Goal: Information Seeking & Learning: Learn about a topic

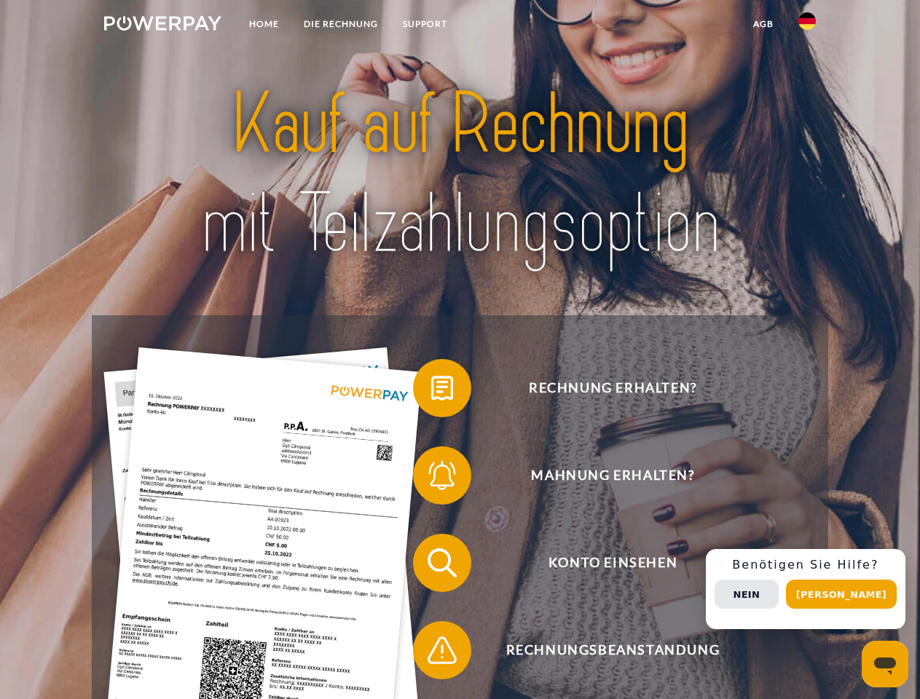
click at [162, 25] on img at bounding box center [162, 23] width 117 height 15
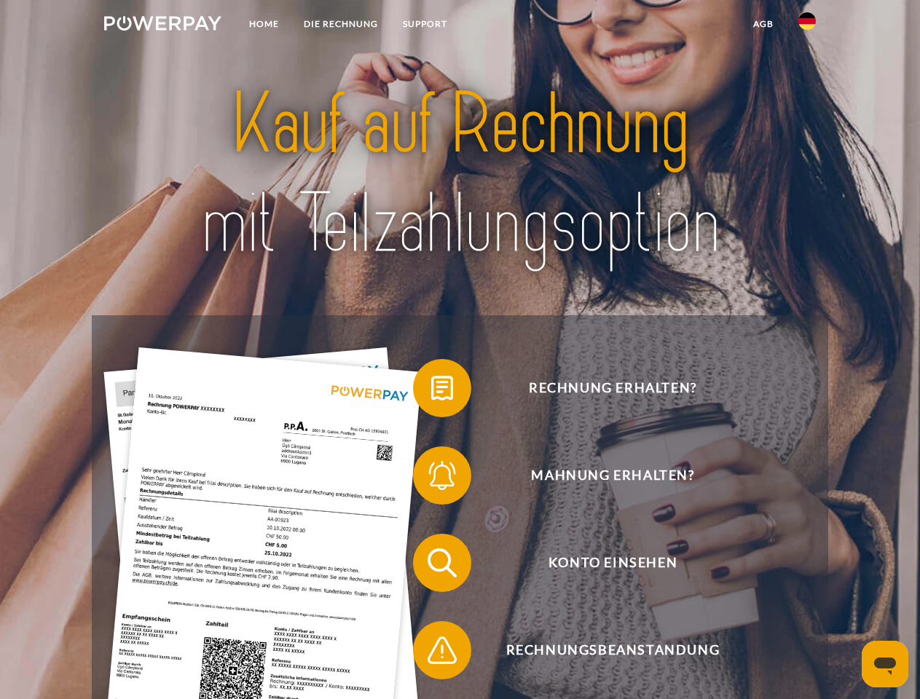
click at [807, 25] on img at bounding box center [806, 20] width 17 height 17
click at [763, 24] on link "agb" at bounding box center [763, 24] width 45 height 26
click at [431, 391] on span at bounding box center [420, 388] width 73 height 73
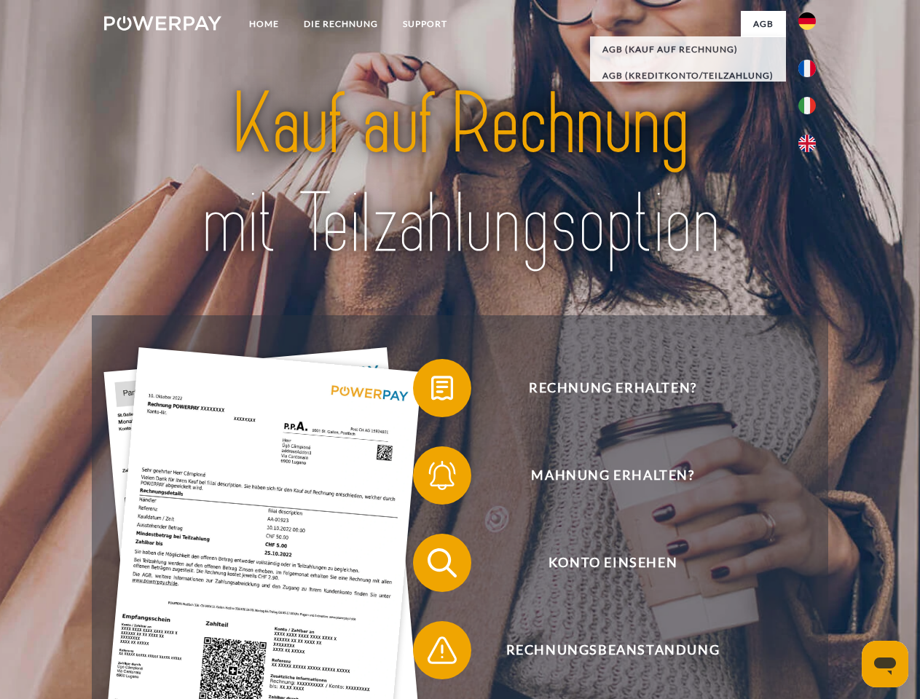
click at [431, 479] on span at bounding box center [420, 475] width 73 height 73
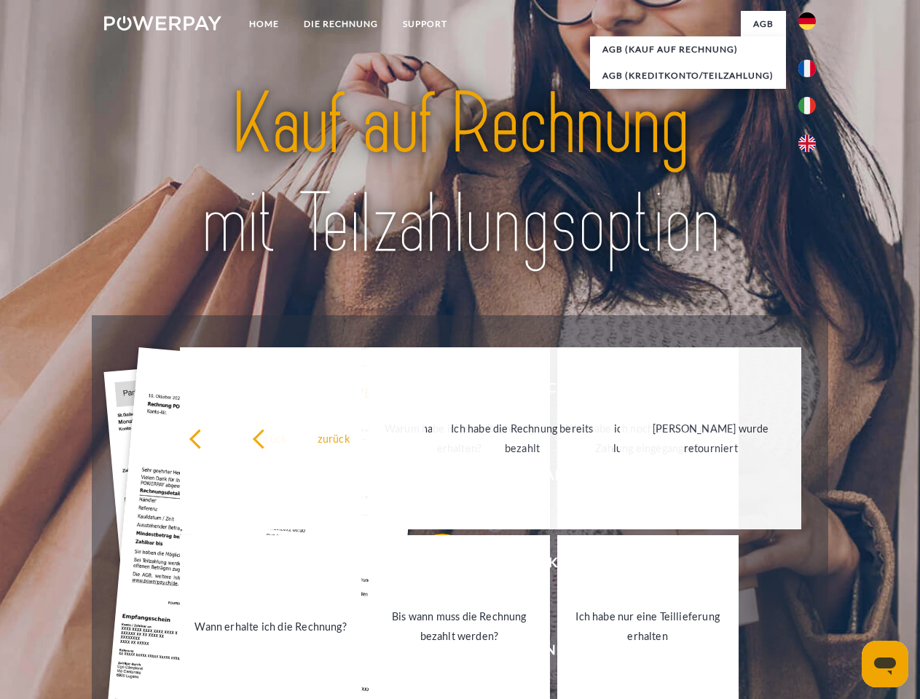
click at [431, 566] on link "Bis wann muss die Rechnung bezahlt werden?" at bounding box center [459, 626] width 181 height 182
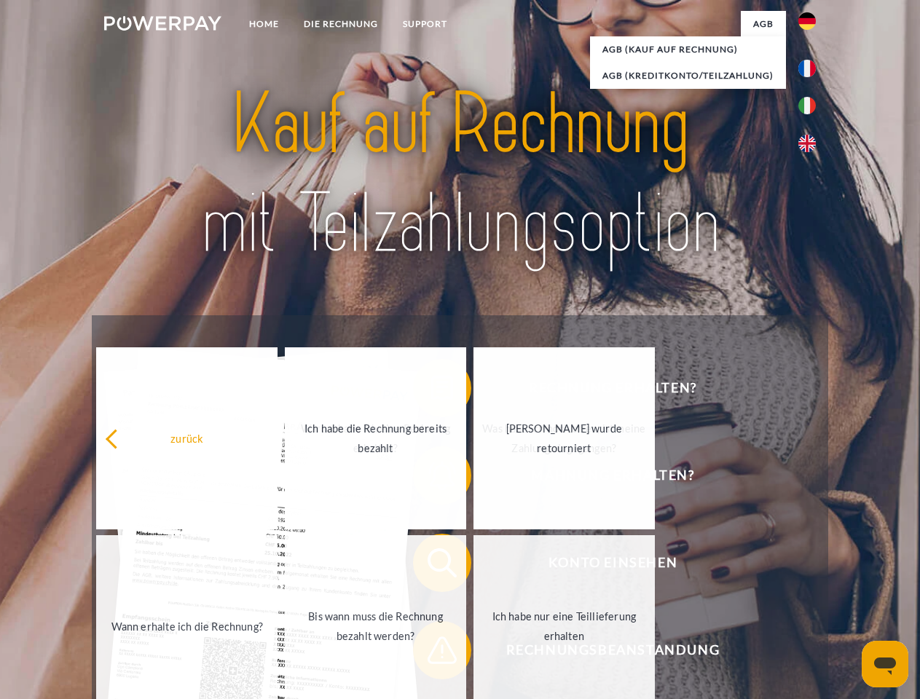
click at [431, 653] on span at bounding box center [420, 650] width 73 height 73
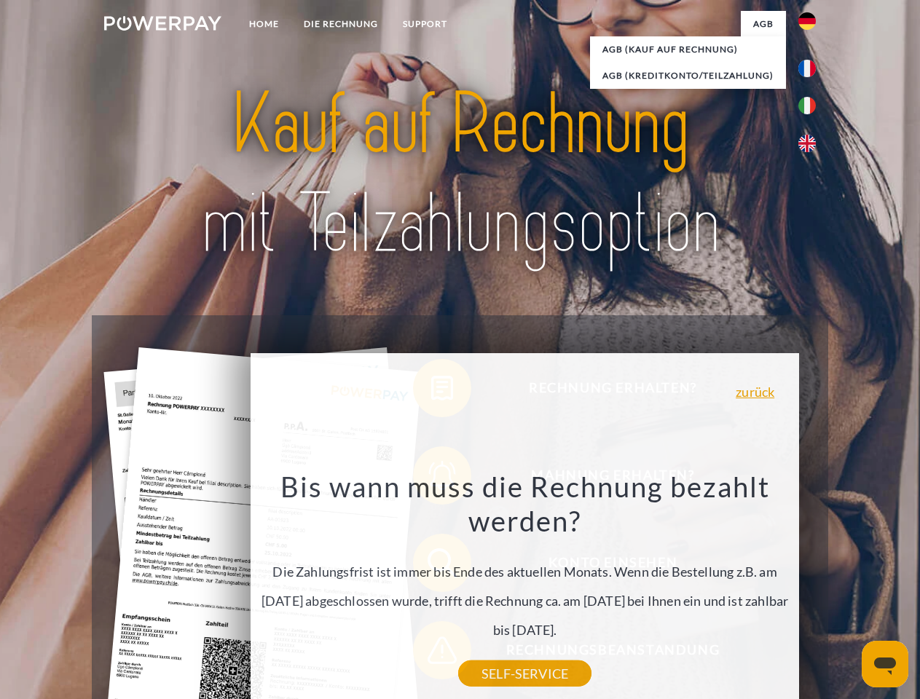
click at [811, 589] on div "Rechnung erhalten? Mahnung erhalten? Konto einsehen" at bounding box center [460, 606] width 736 height 583
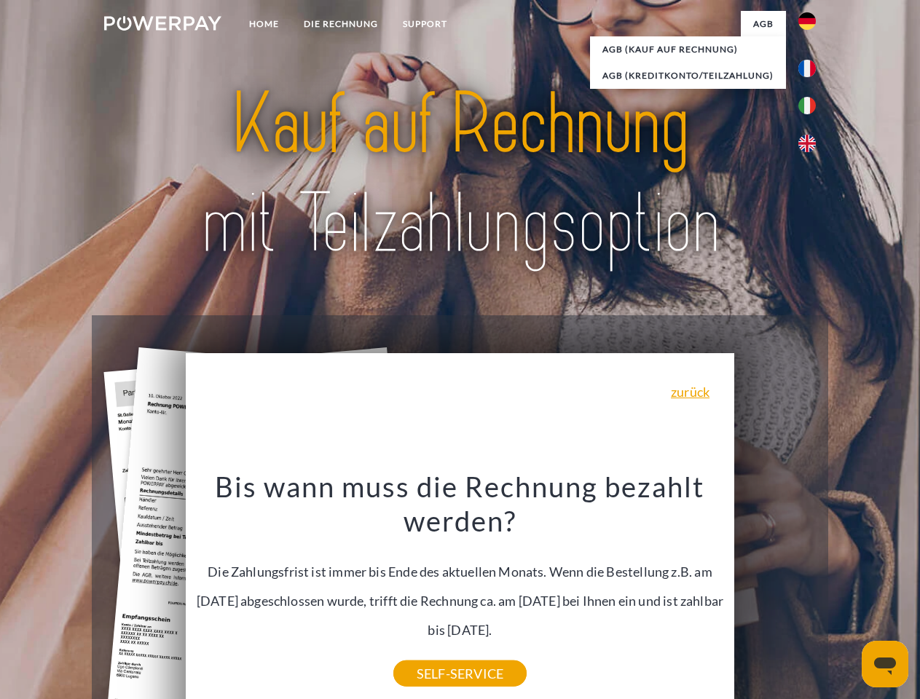
click at [775, 592] on span "Konto einsehen" at bounding box center [612, 563] width 357 height 58
click at [846, 594] on header "Home DIE RECHNUNG SUPPORT" at bounding box center [460, 503] width 920 height 1006
